Goal: Task Accomplishment & Management: Manage account settings

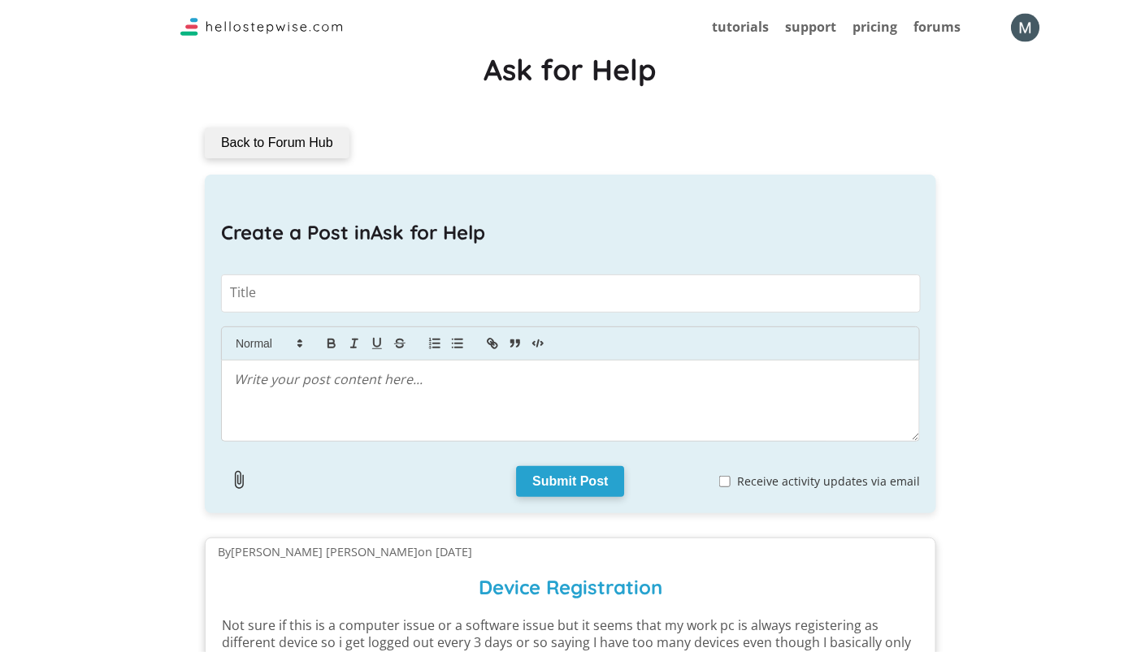
click at [1020, 32] on img "button" at bounding box center [1025, 27] width 28 height 28
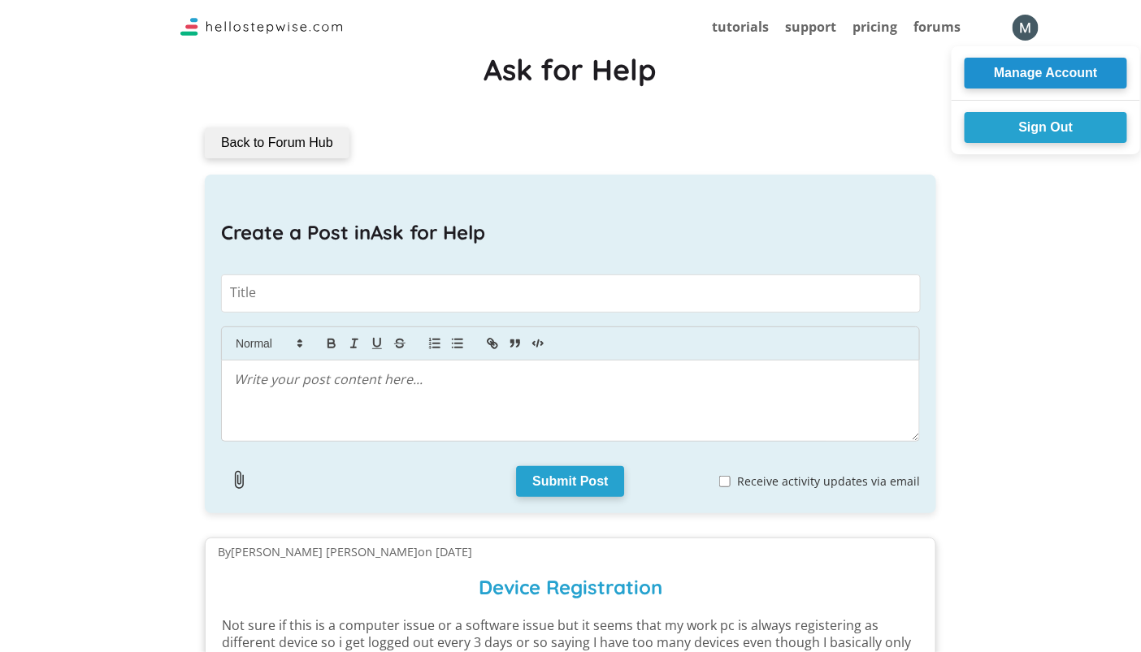
click at [1017, 72] on button "Manage Account" at bounding box center [1046, 73] width 163 height 31
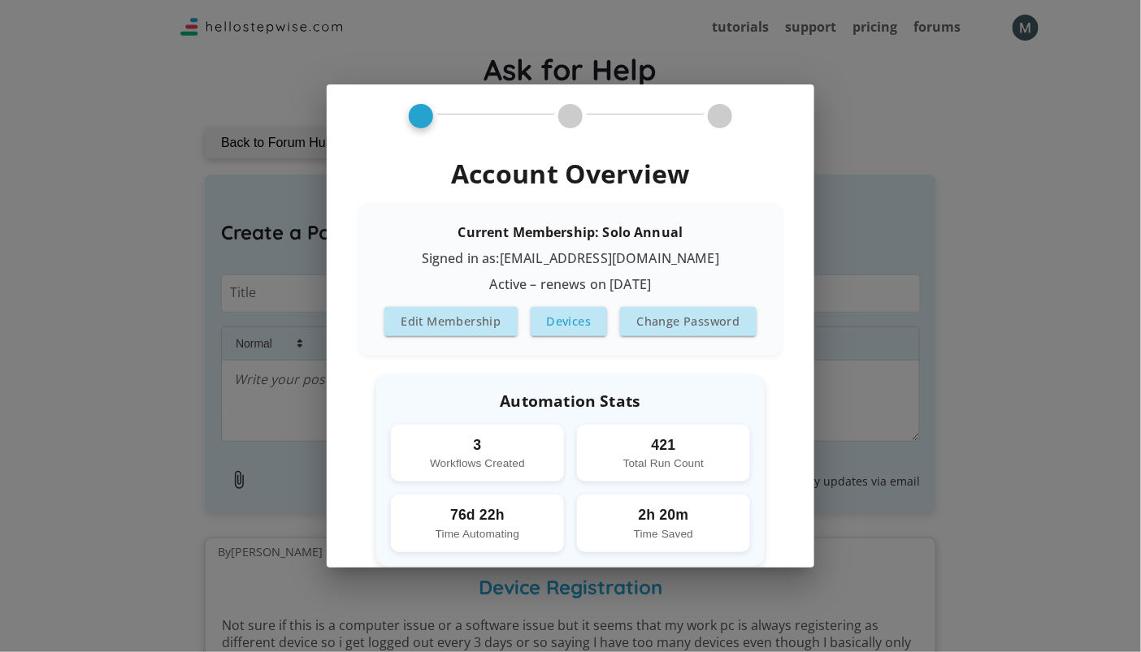
click at [587, 314] on button "Devices" at bounding box center [569, 321] width 77 height 28
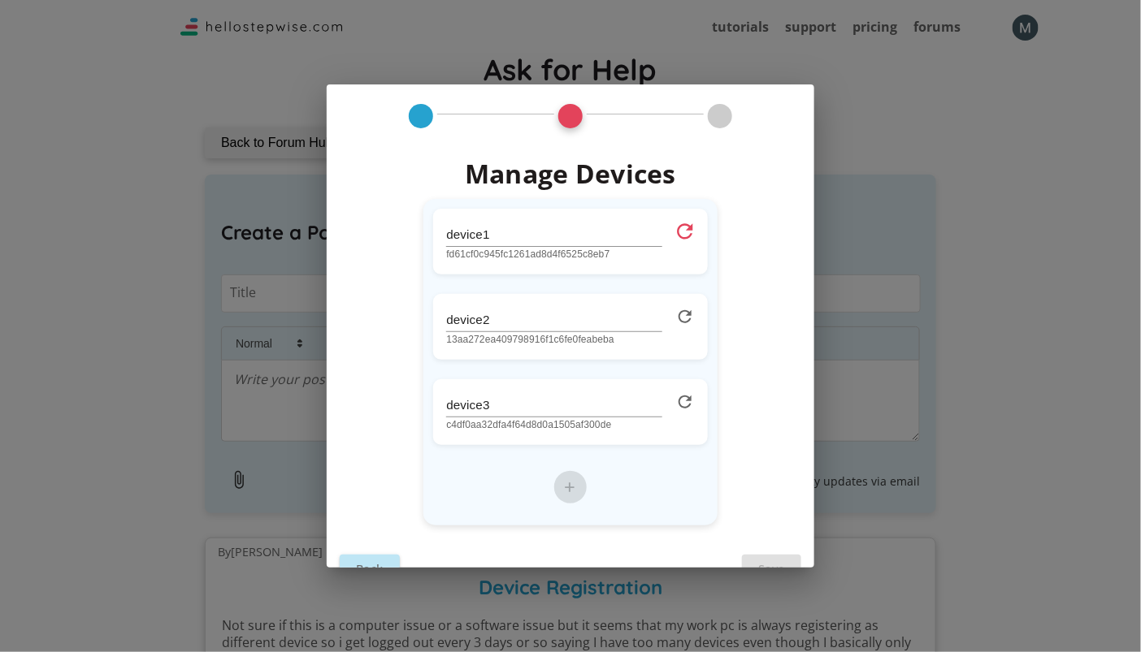
click at [686, 229] on icon at bounding box center [685, 232] width 24 height 24
click at [685, 310] on icon at bounding box center [684, 317] width 15 height 15
click at [684, 402] on icon at bounding box center [685, 403] width 24 height 24
click at [767, 563] on button "Save" at bounding box center [771, 569] width 59 height 28
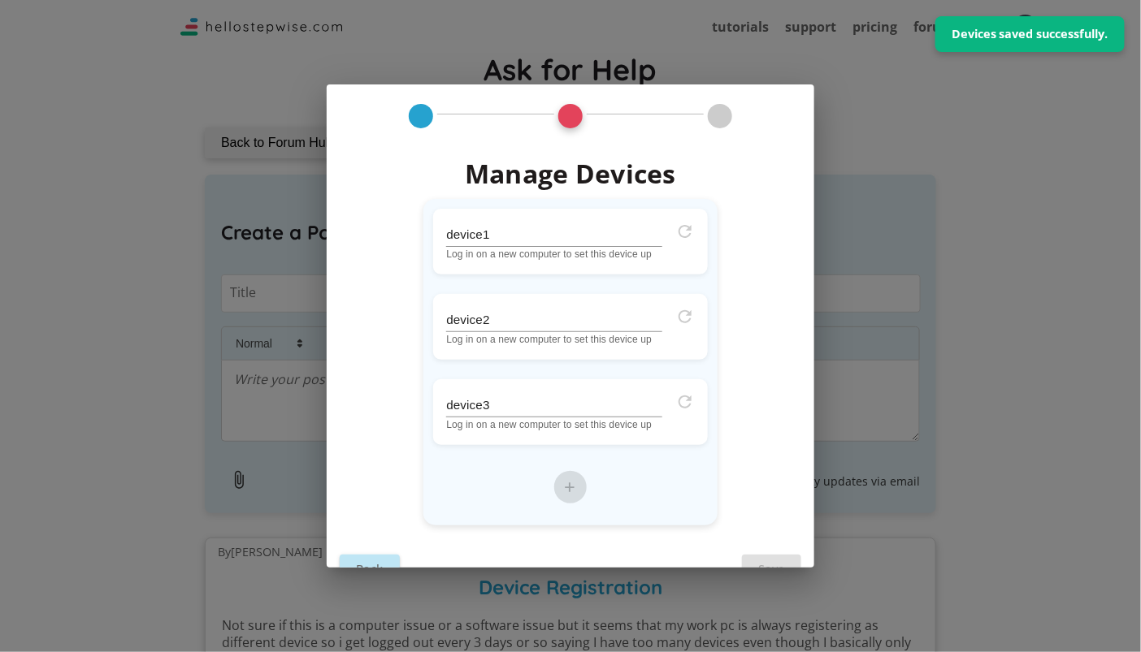
click at [961, 312] on div "Manage Devices device1 Log in on a new computer to set this device up device2 L…" at bounding box center [570, 326] width 1141 height 652
